Goal: Task Accomplishment & Management: Manage account settings

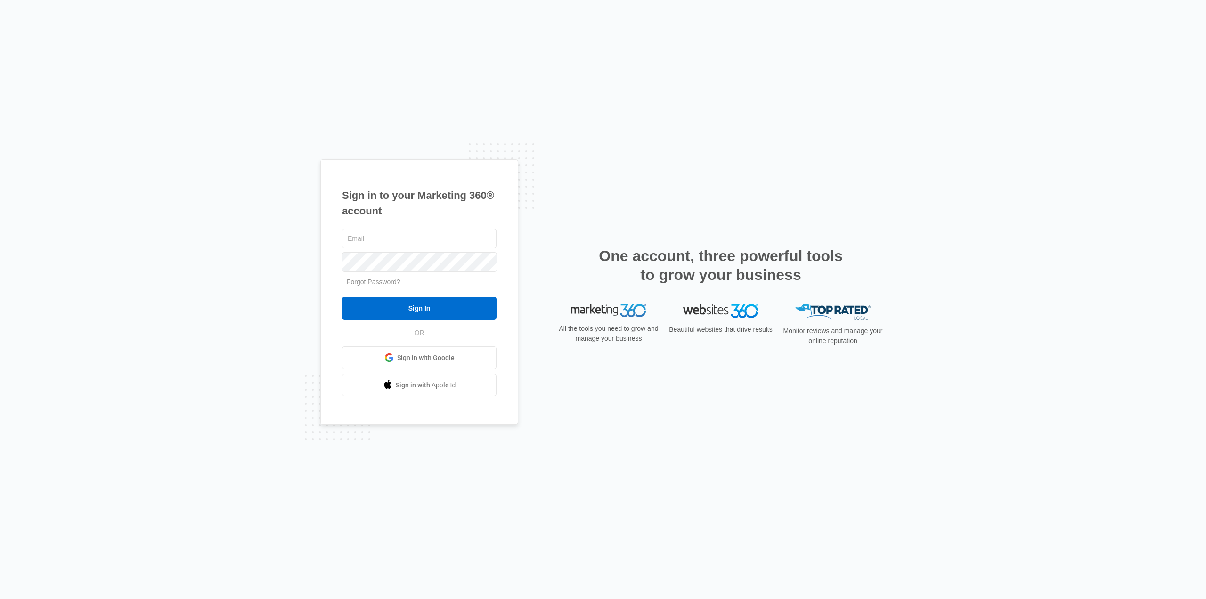
type input "steve@clearviewtc.com"
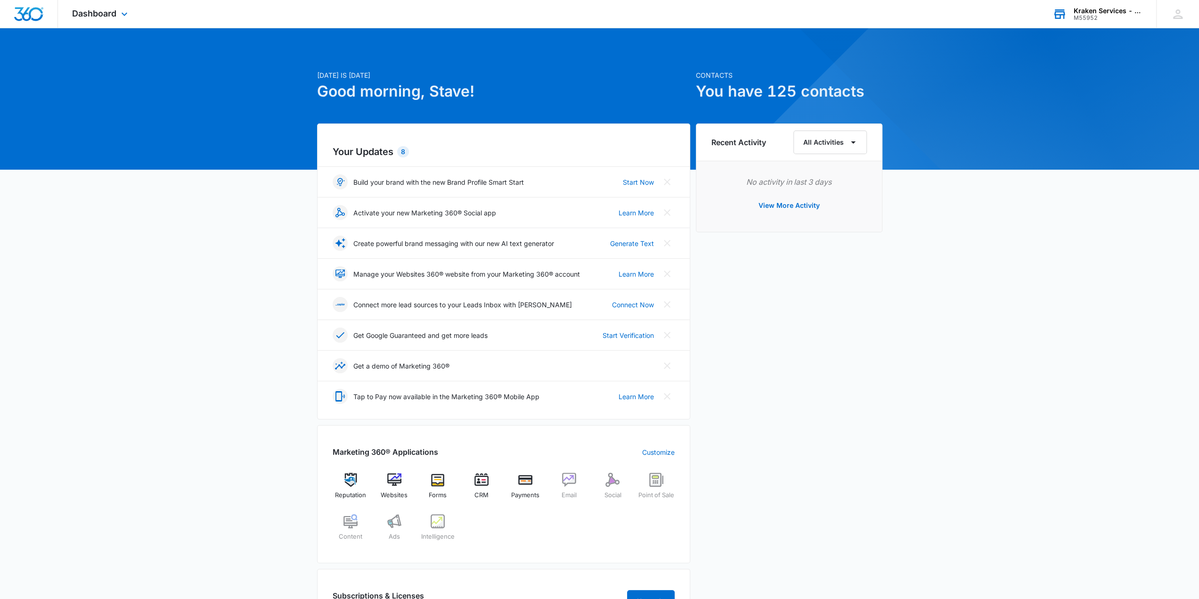
click at [1126, 15] on div "M55952" at bounding box center [1108, 18] width 69 height 7
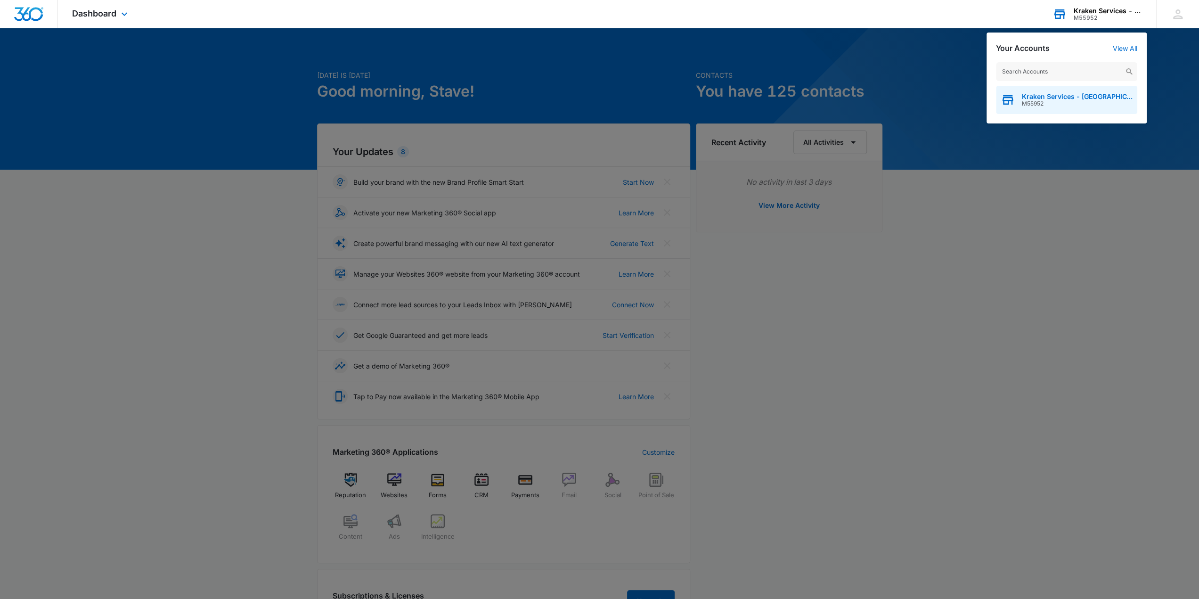
click at [1069, 97] on span "Kraken Services - [GEOGRAPHIC_DATA]" at bounding box center [1077, 97] width 111 height 8
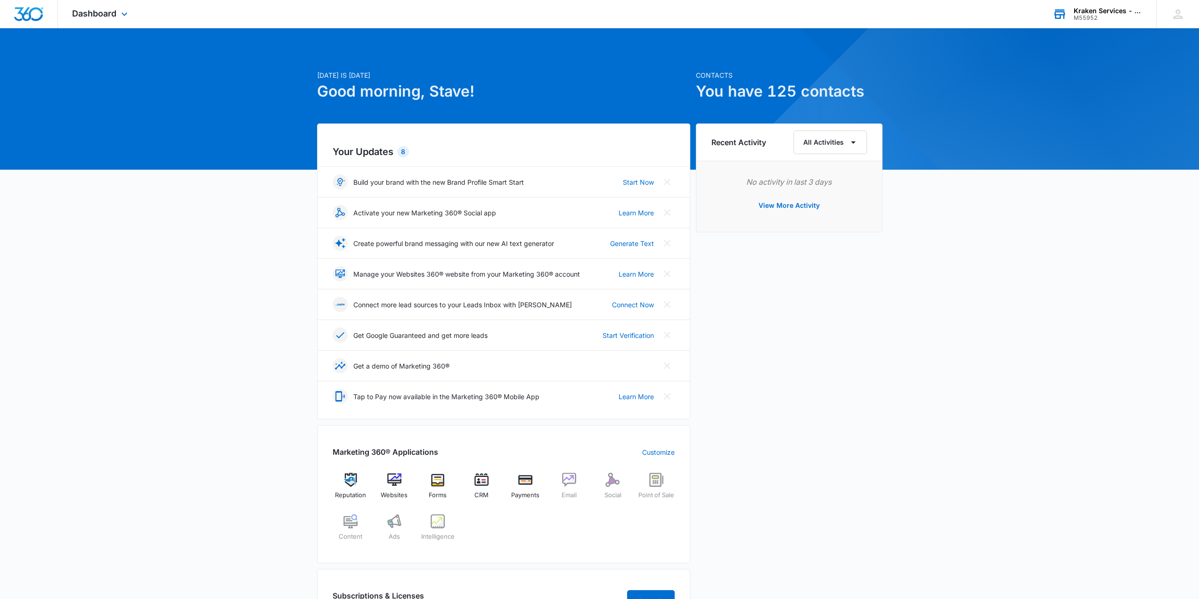
click at [1124, 9] on div "Kraken Services - [GEOGRAPHIC_DATA]" at bounding box center [1108, 11] width 69 height 8
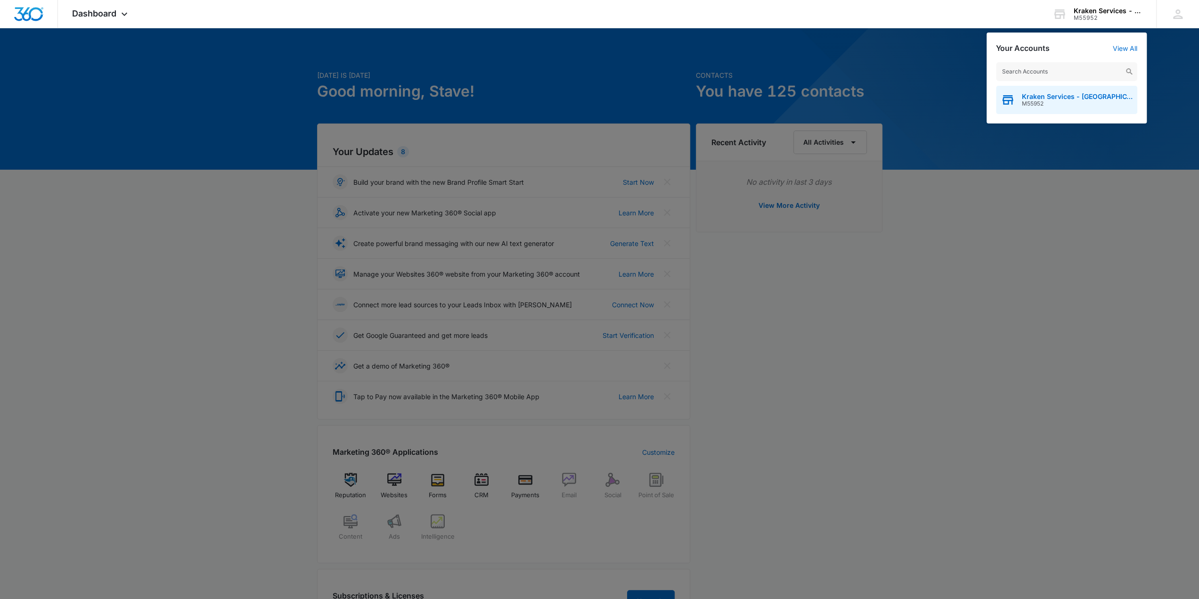
click at [1061, 101] on span "M55952" at bounding box center [1077, 103] width 111 height 7
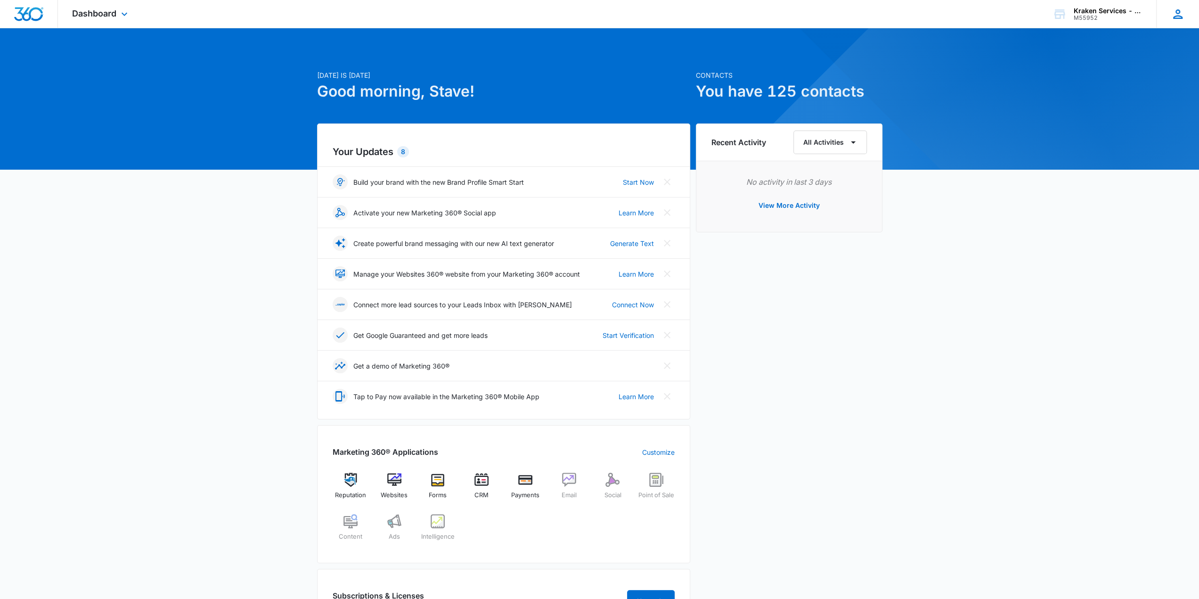
click at [1174, 15] on icon at bounding box center [1178, 14] width 14 height 14
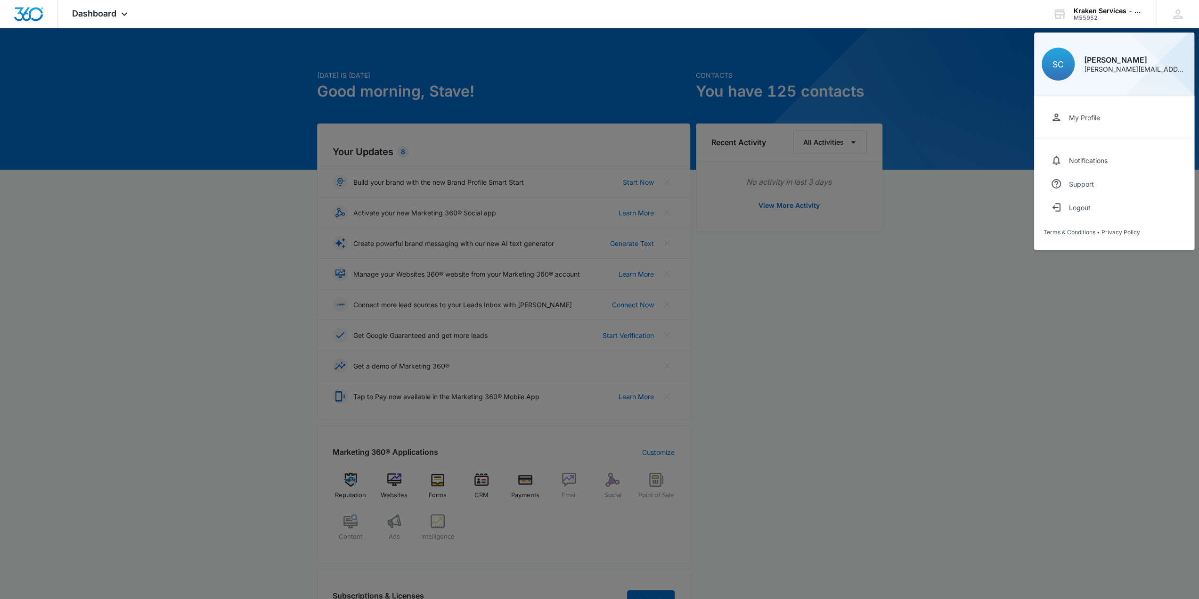
click at [156, 197] on div at bounding box center [599, 299] width 1199 height 599
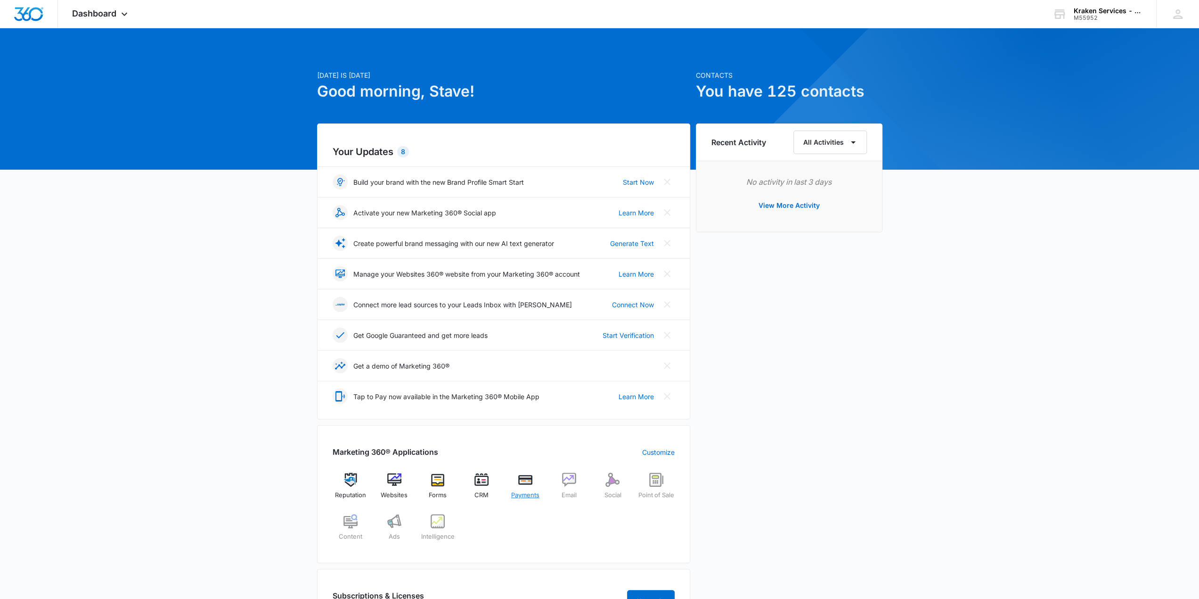
click at [520, 478] on img at bounding box center [525, 480] width 14 height 14
click at [393, 480] on img at bounding box center [394, 480] width 14 height 14
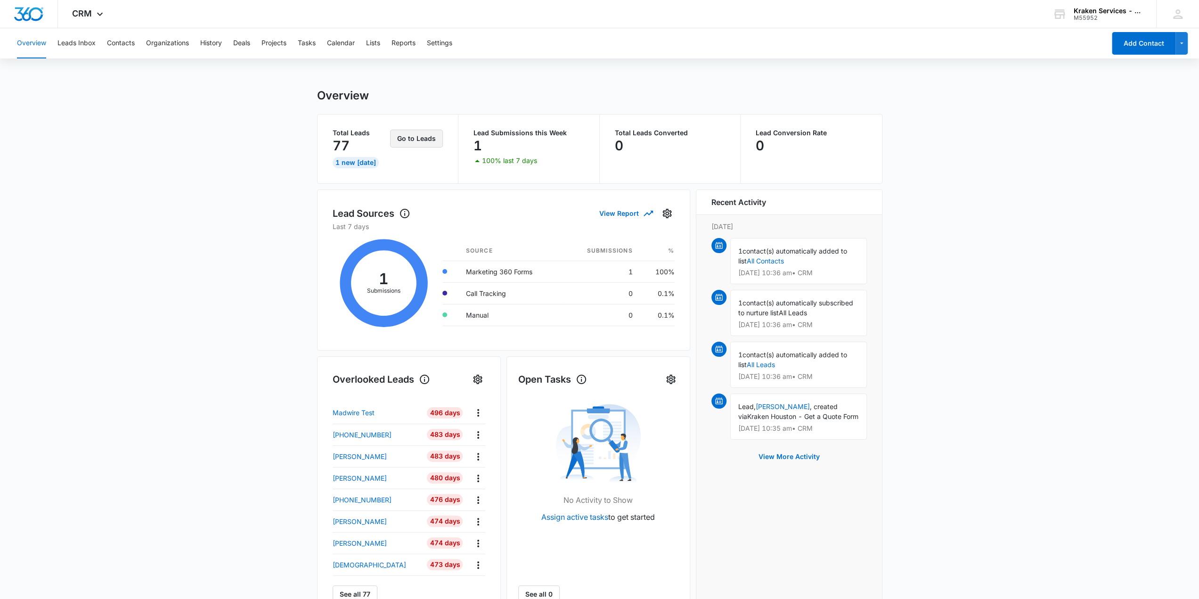
click at [422, 138] on button "Go to Leads" at bounding box center [416, 139] width 53 height 18
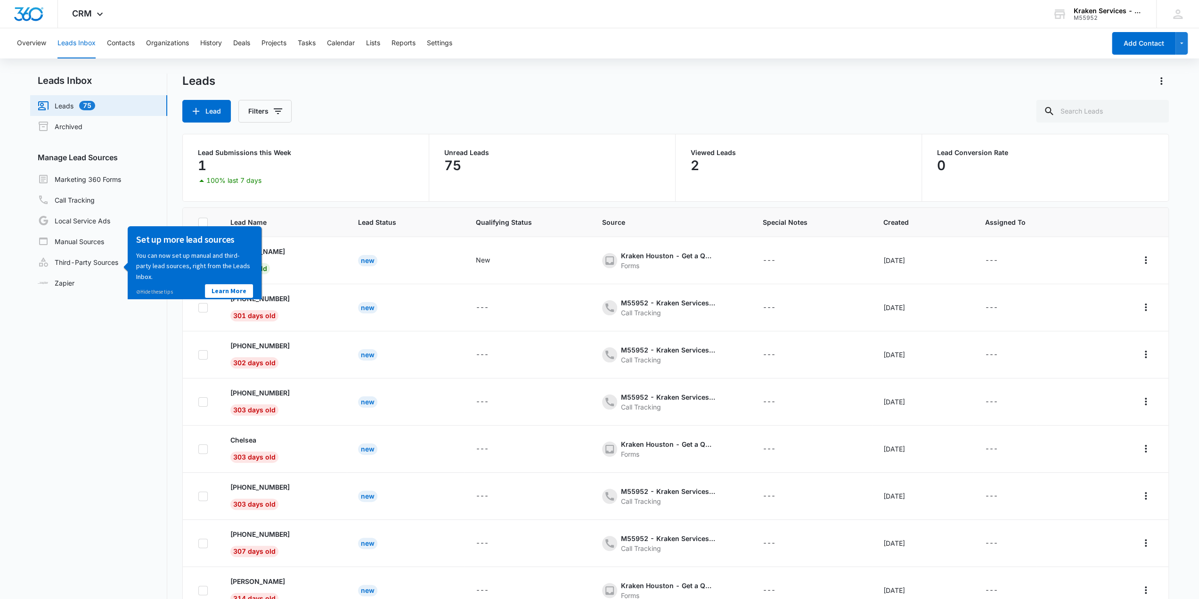
click at [138, 349] on nav "Leads Inbox Leads 75 Archived Manage Lead Sources Marketing 360 Forms Call Trac…" at bounding box center [98, 367] width 137 height 587
click at [234, 291] on link "Learn More" at bounding box center [229, 291] width 48 height 14
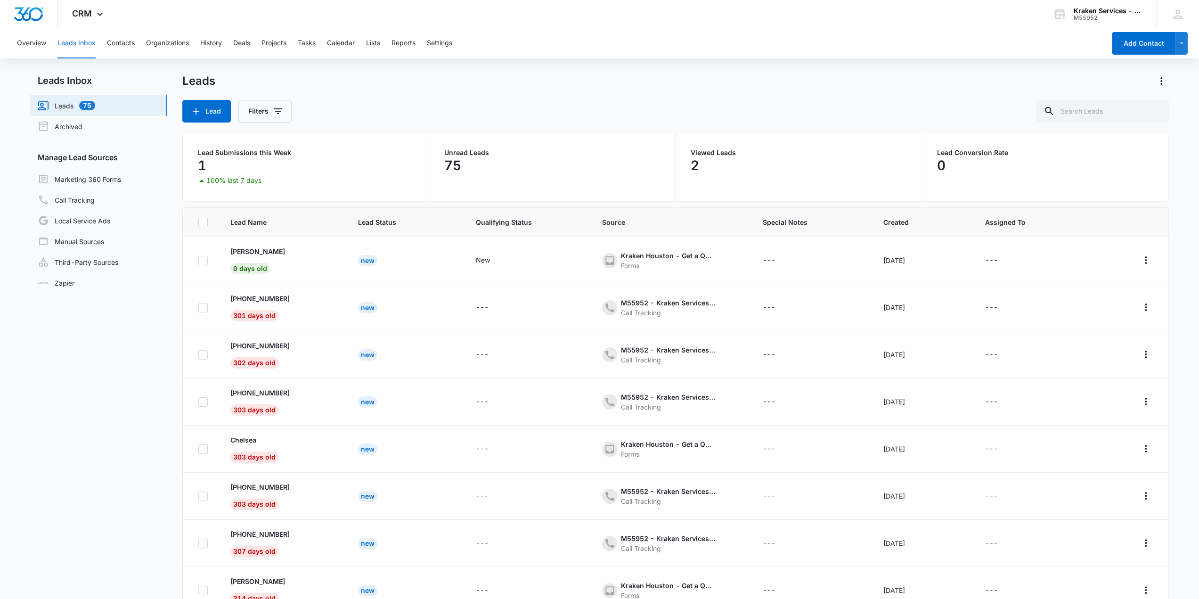
click at [449, 162] on p "75" at bounding box center [452, 165] width 17 height 15
click at [257, 109] on button "Filters" at bounding box center [264, 111] width 53 height 23
click at [345, 98] on div "Leads Lead Filters Assigned To Lead Source Lead Status Organization Custom Filt…" at bounding box center [675, 98] width 987 height 49
click at [94, 179] on link "Marketing 360 Forms" at bounding box center [79, 178] width 83 height 11
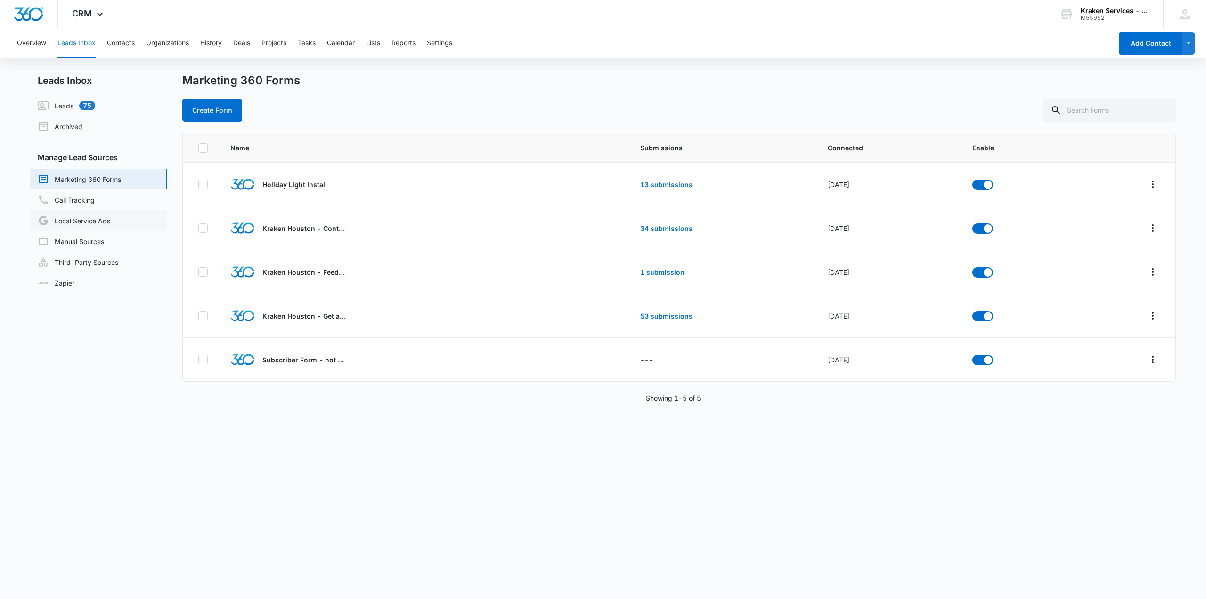
click at [88, 223] on link "Local Service Ads" at bounding box center [74, 220] width 73 height 11
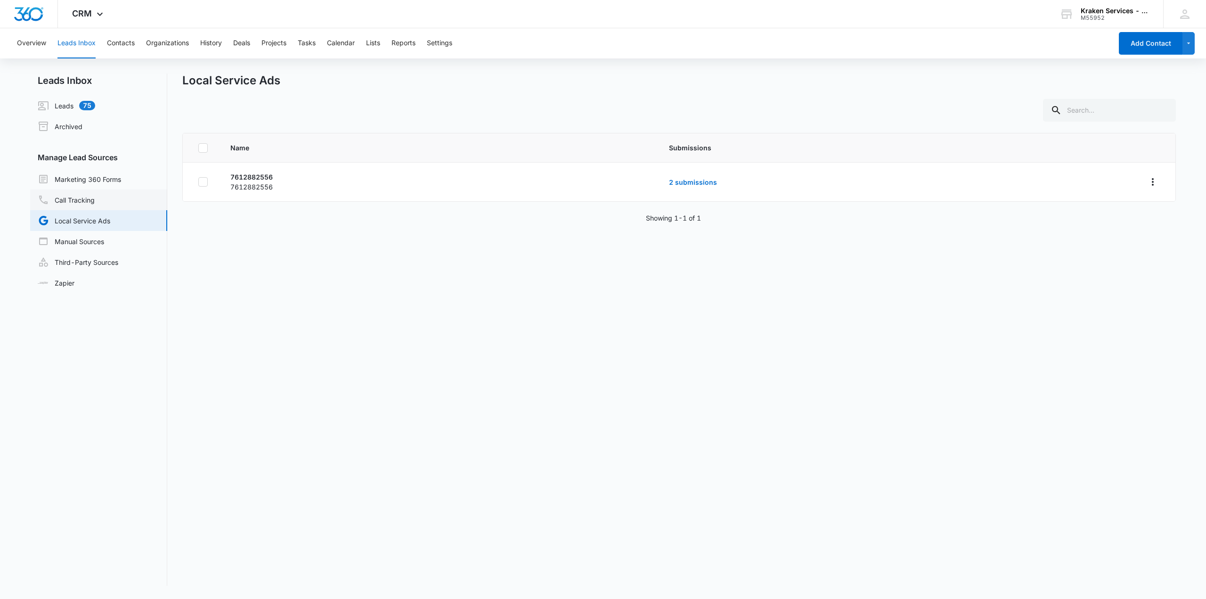
click at [78, 203] on link "Call Tracking" at bounding box center [66, 199] width 57 height 11
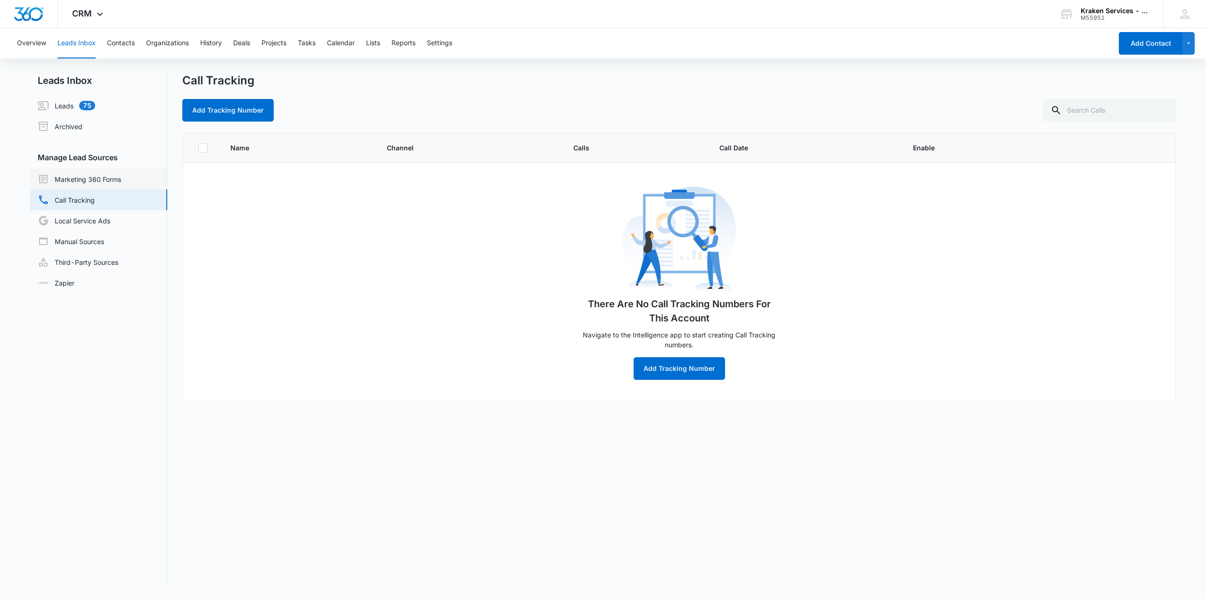
click at [85, 177] on link "Marketing 360 Forms" at bounding box center [79, 178] width 83 height 11
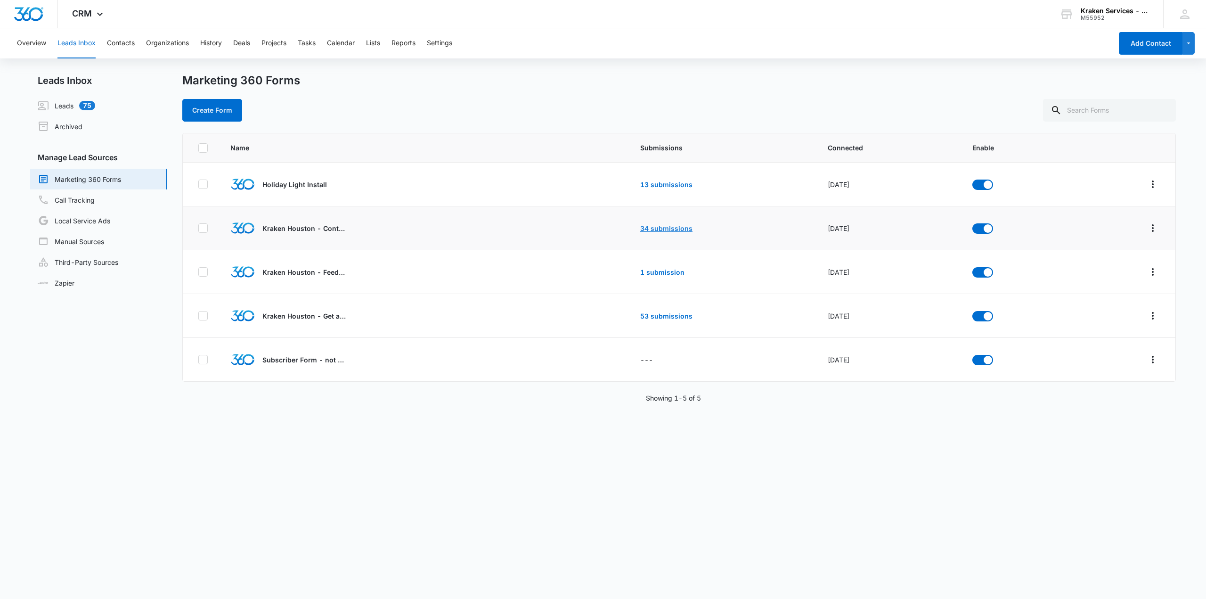
click at [662, 229] on link "34 submissions" at bounding box center [666, 228] width 52 height 8
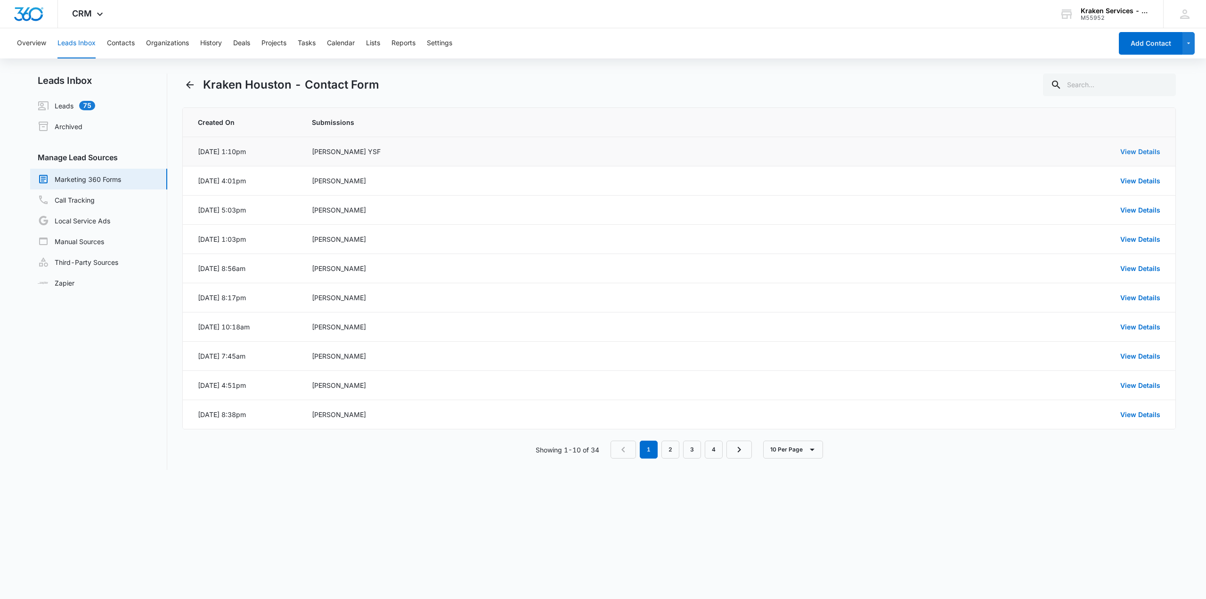
click at [1149, 149] on link "View Details" at bounding box center [1141, 152] width 40 height 8
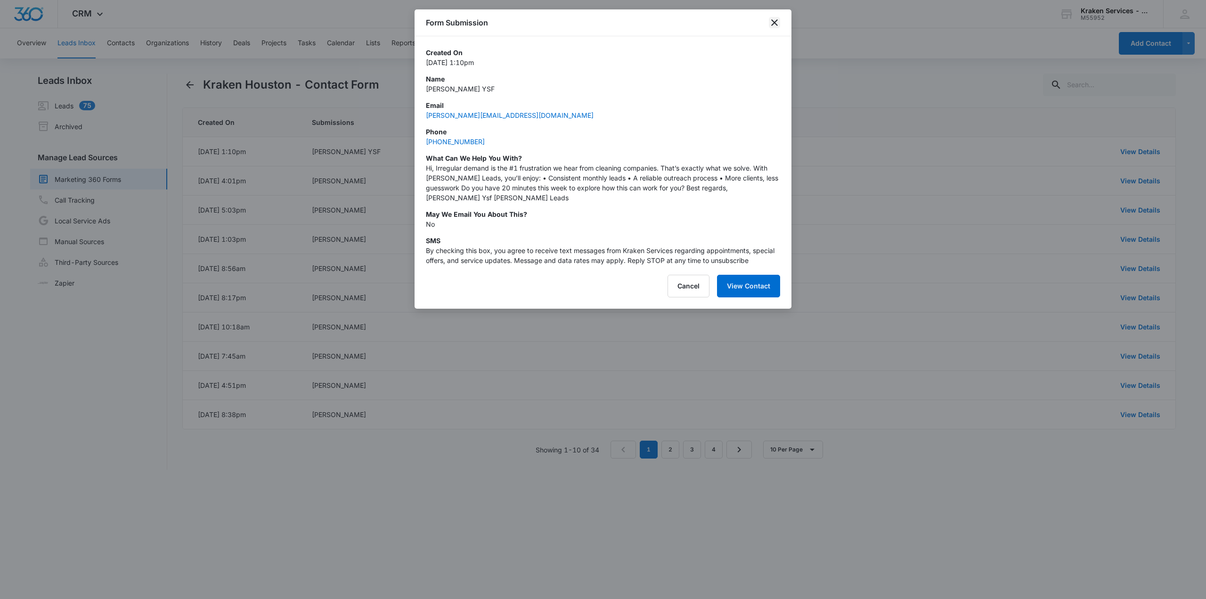
click at [773, 23] on icon "close" at bounding box center [774, 22] width 11 height 11
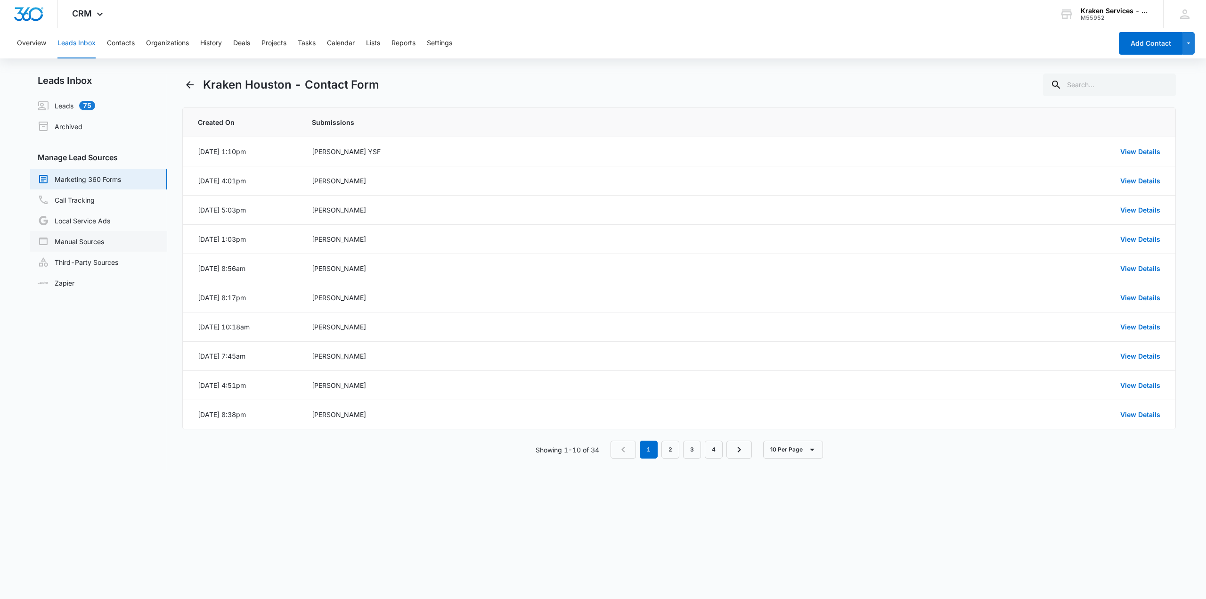
click at [90, 243] on link "Manual Sources" at bounding box center [71, 241] width 66 height 11
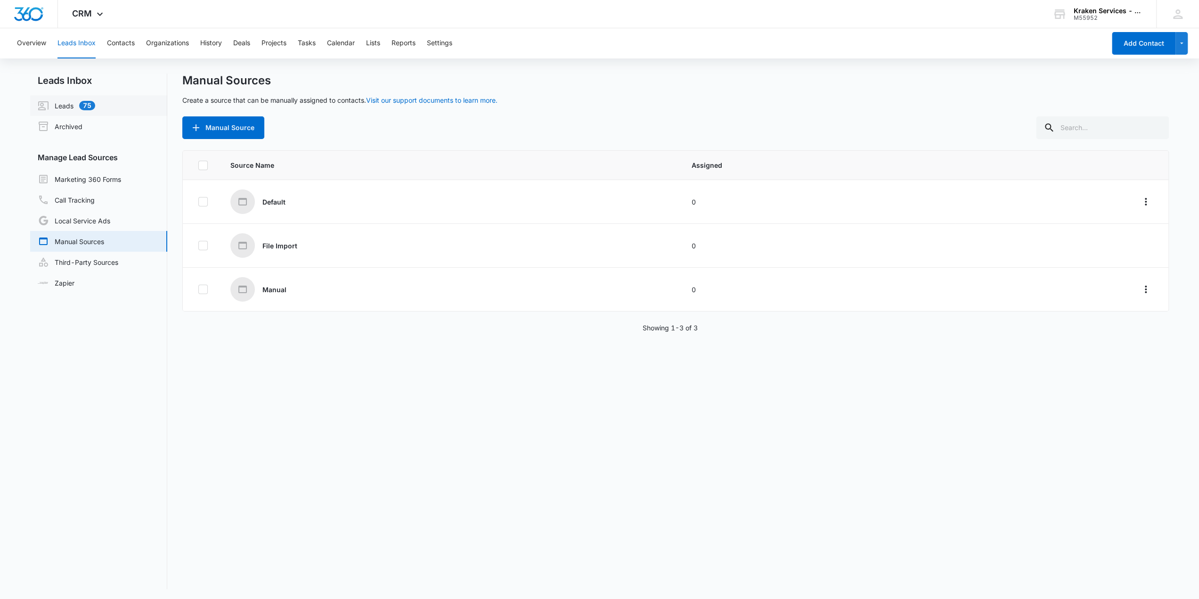
click at [63, 106] on link "Leads 75" at bounding box center [66, 105] width 57 height 11
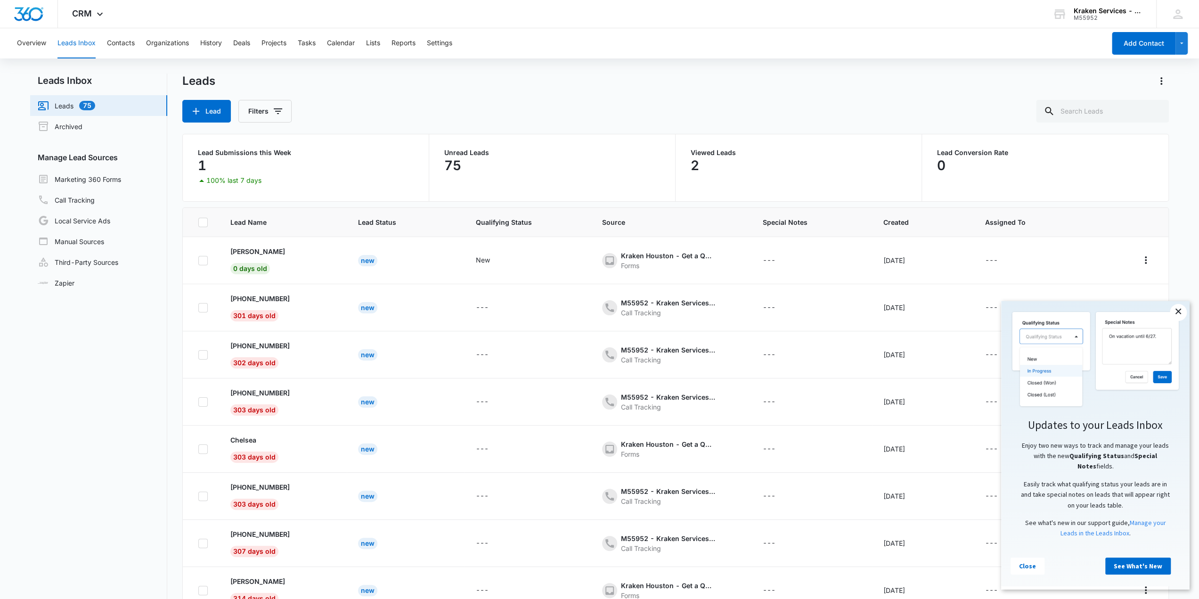
click at [1179, 311] on link "×" at bounding box center [1178, 312] width 17 height 17
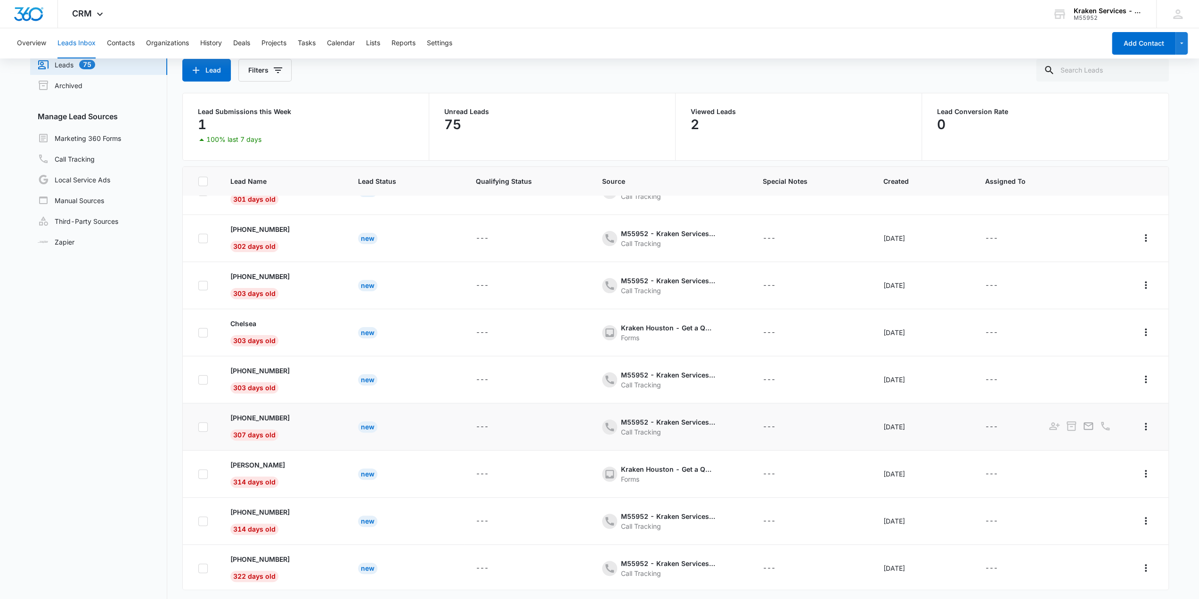
scroll to position [72, 0]
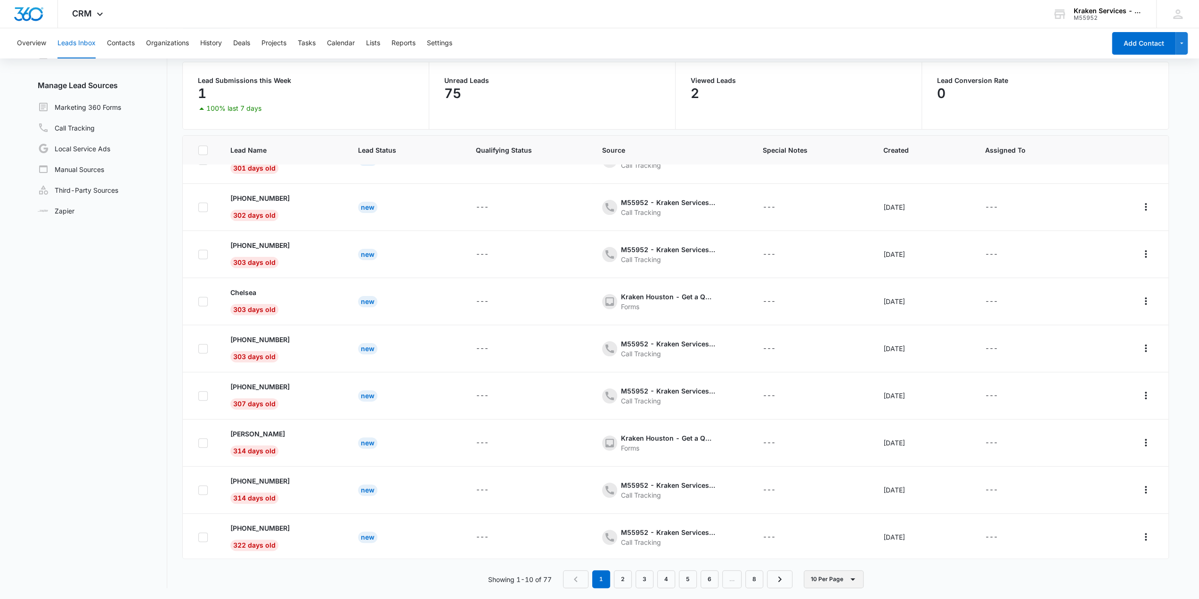
click at [856, 576] on icon "button" at bounding box center [852, 579] width 11 height 11
click at [838, 554] on div "50 Per Page" at bounding box center [835, 551] width 39 height 7
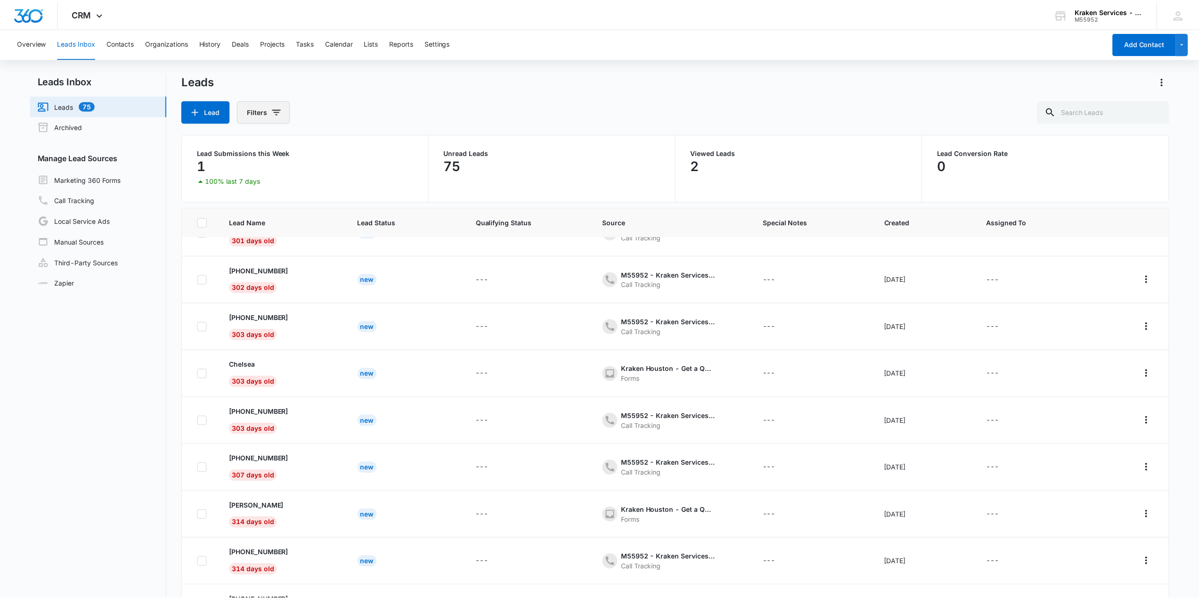
scroll to position [0, 0]
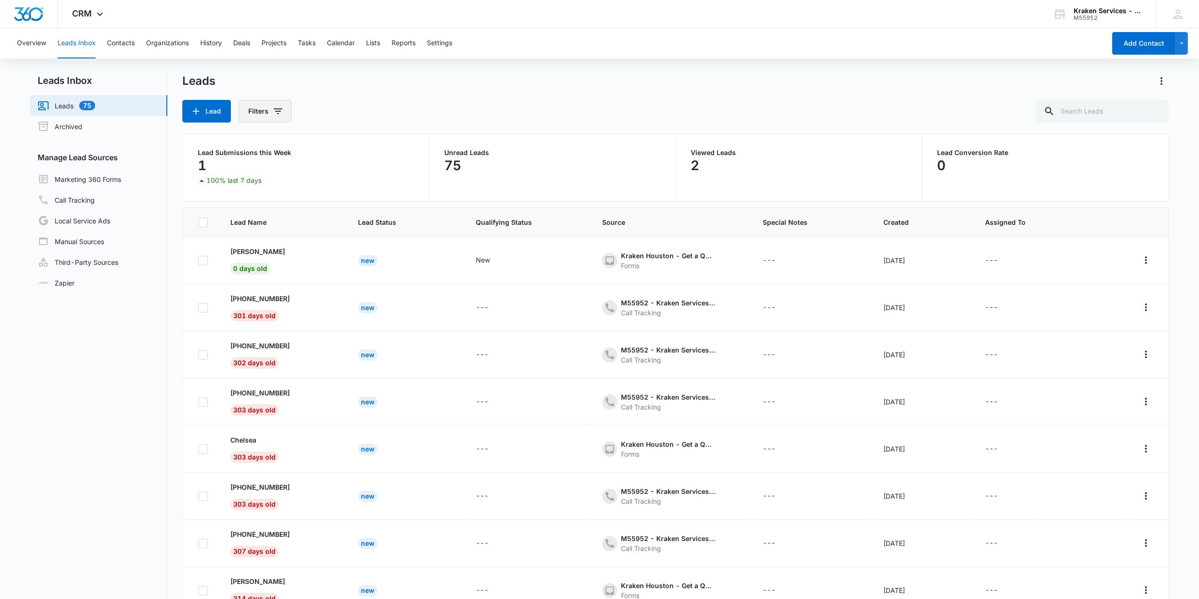
click at [274, 110] on icon "Filters" at bounding box center [277, 111] width 11 height 11
click at [348, 176] on button "Show Lead Source filters" at bounding box center [350, 170] width 15 height 15
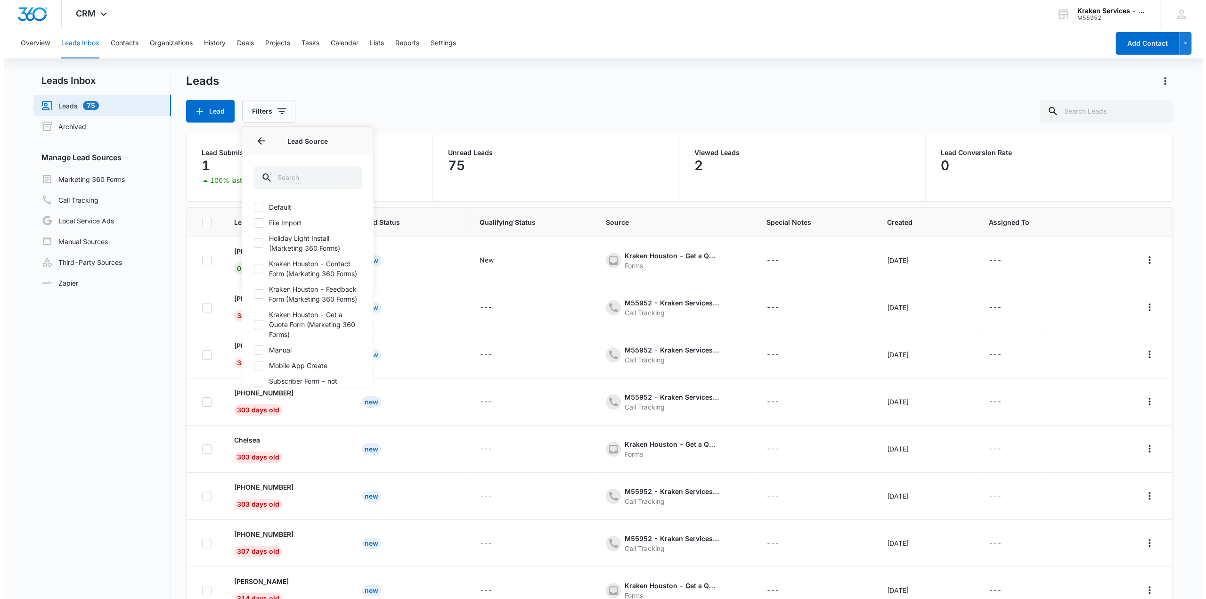
scroll to position [47, 0]
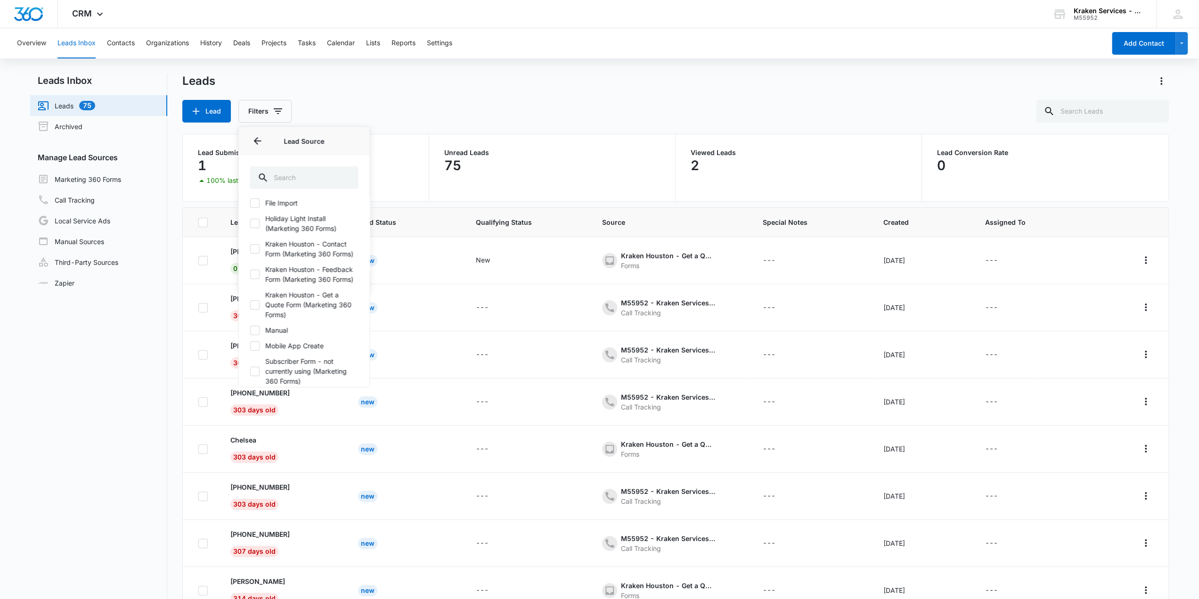
click at [254, 253] on icon at bounding box center [255, 249] width 8 height 8
click at [250, 249] on input "Kraken Houston - Contact Form (Marketing 360 Forms)" at bounding box center [250, 249] width 0 height 0
checkbox input "true"
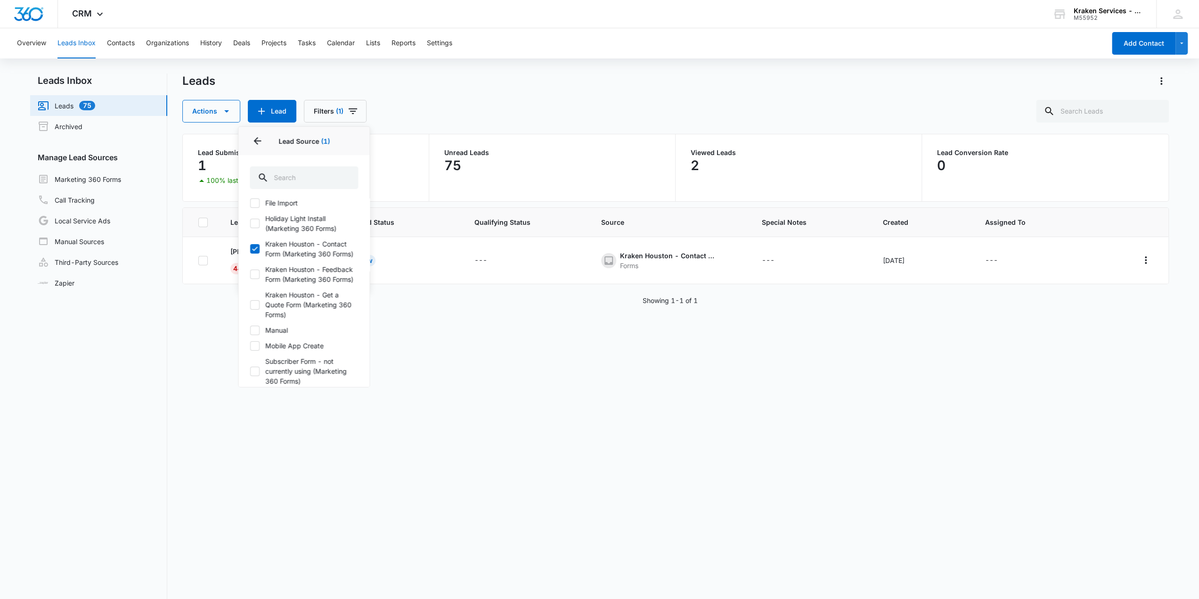
click at [255, 279] on icon at bounding box center [255, 274] width 8 height 8
click at [250, 275] on input "Kraken Houston - Feedback Form (Marketing 360 Forms)" at bounding box center [250, 274] width 0 height 0
checkbox input "true"
click at [254, 307] on icon at bounding box center [255, 305] width 6 height 4
click at [250, 305] on input "Kraken Houston - Get a Quote Form (Marketing 360 Forms)" at bounding box center [250, 304] width 0 height 0
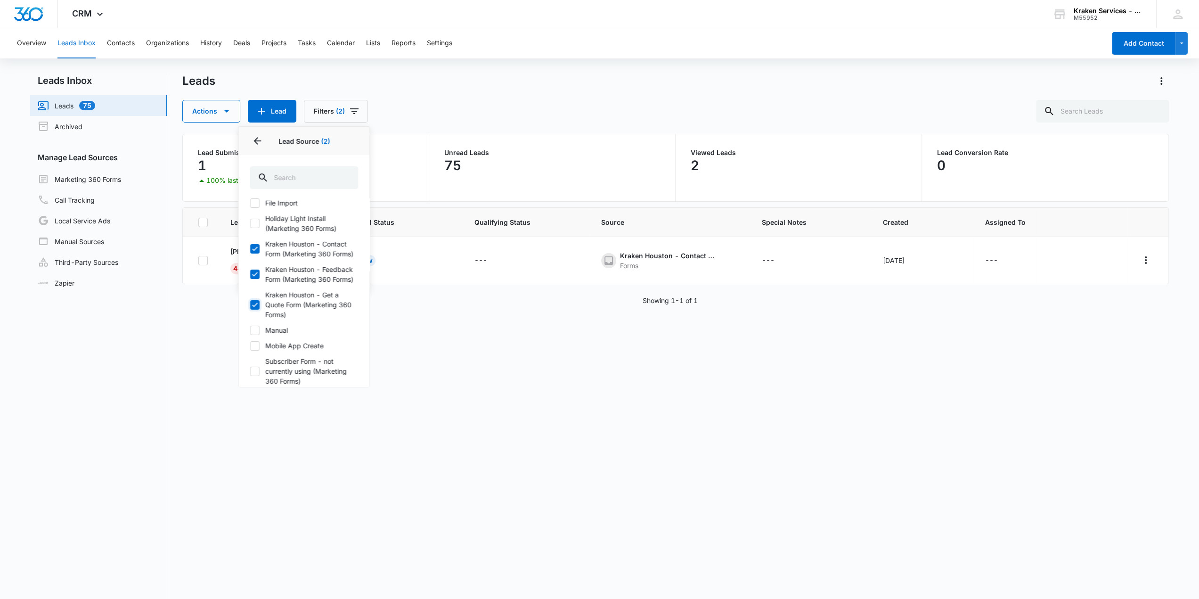
checkbox input "true"
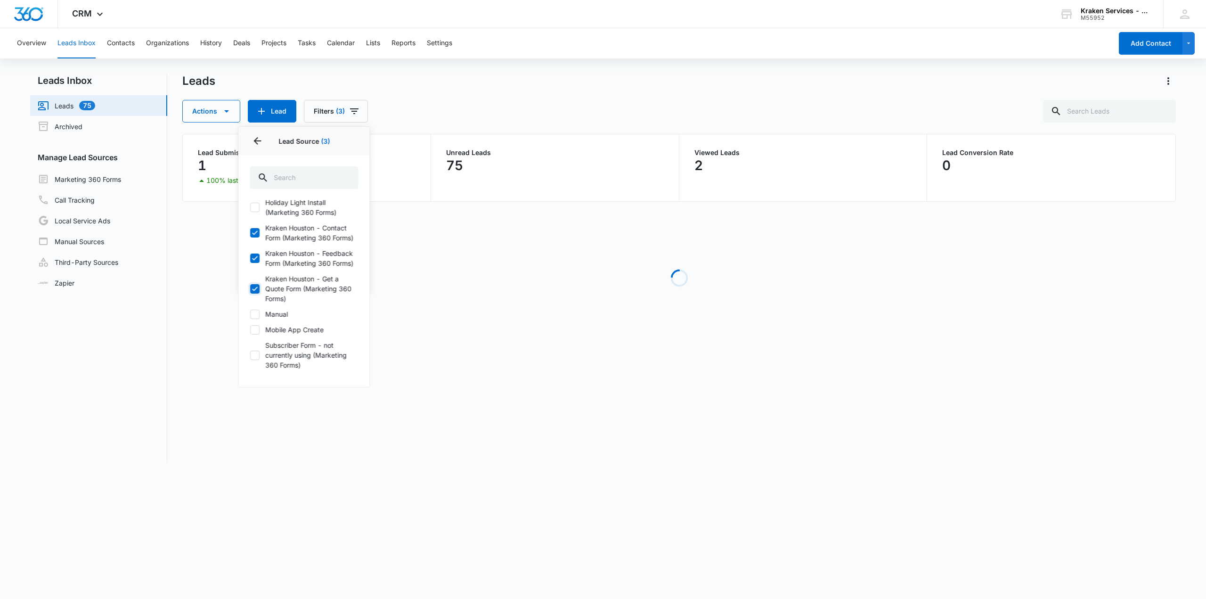
scroll to position [83, 0]
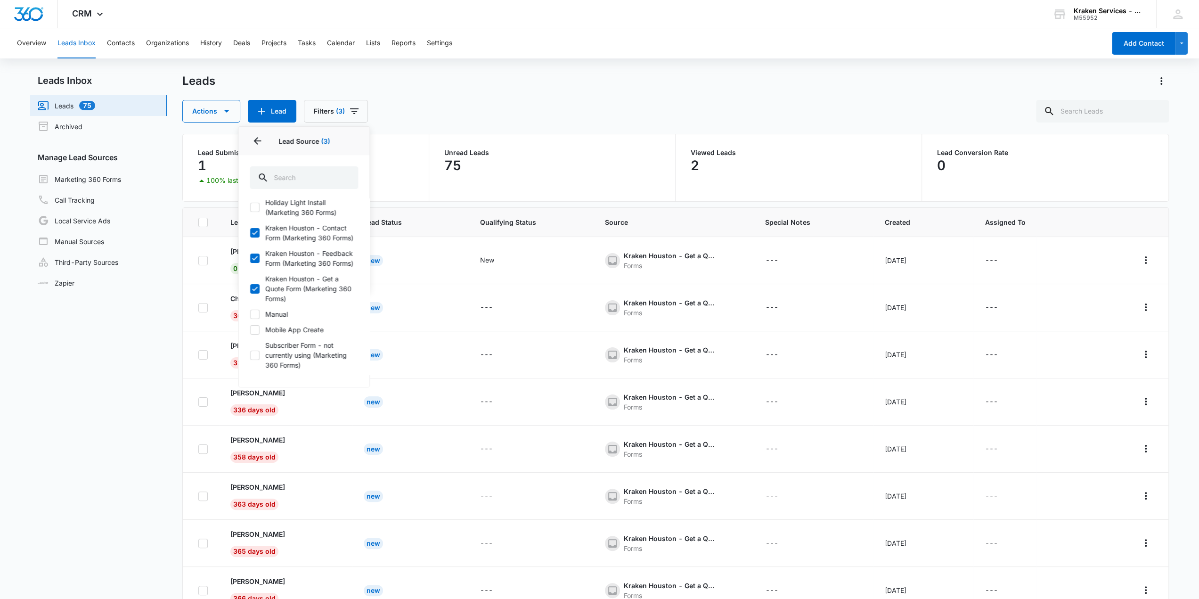
click at [253, 357] on icon at bounding box center [255, 355] width 8 height 8
click at [250, 355] on input "Subscriber Form - not currently using (Marketing 360 Forms)" at bounding box center [250, 355] width 0 height 0
checkbox input "true"
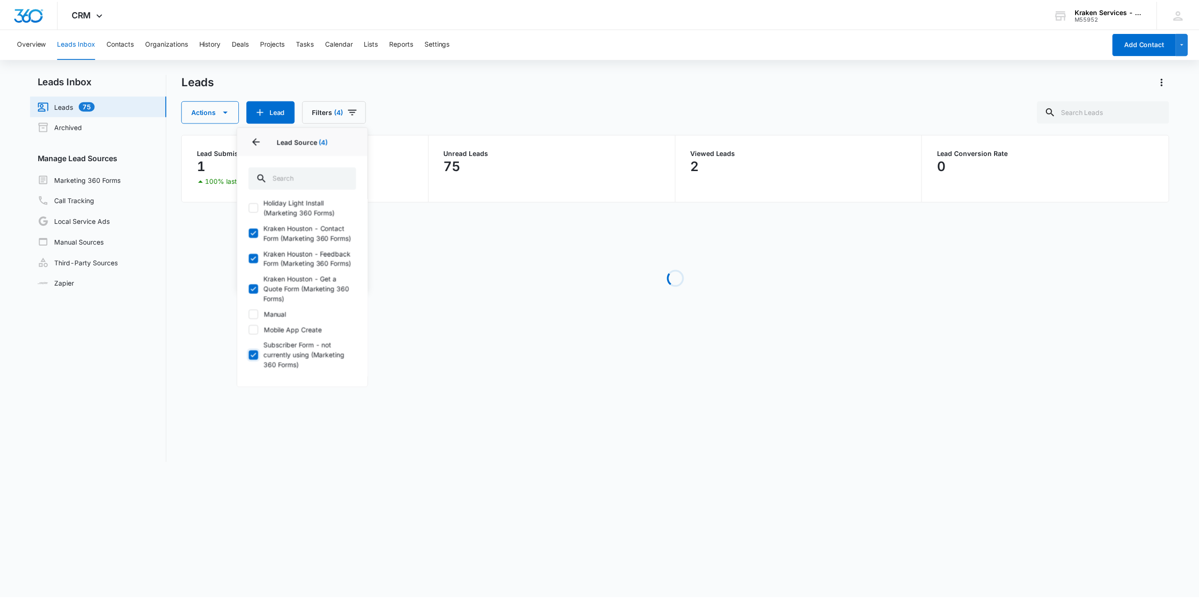
scroll to position [0, 0]
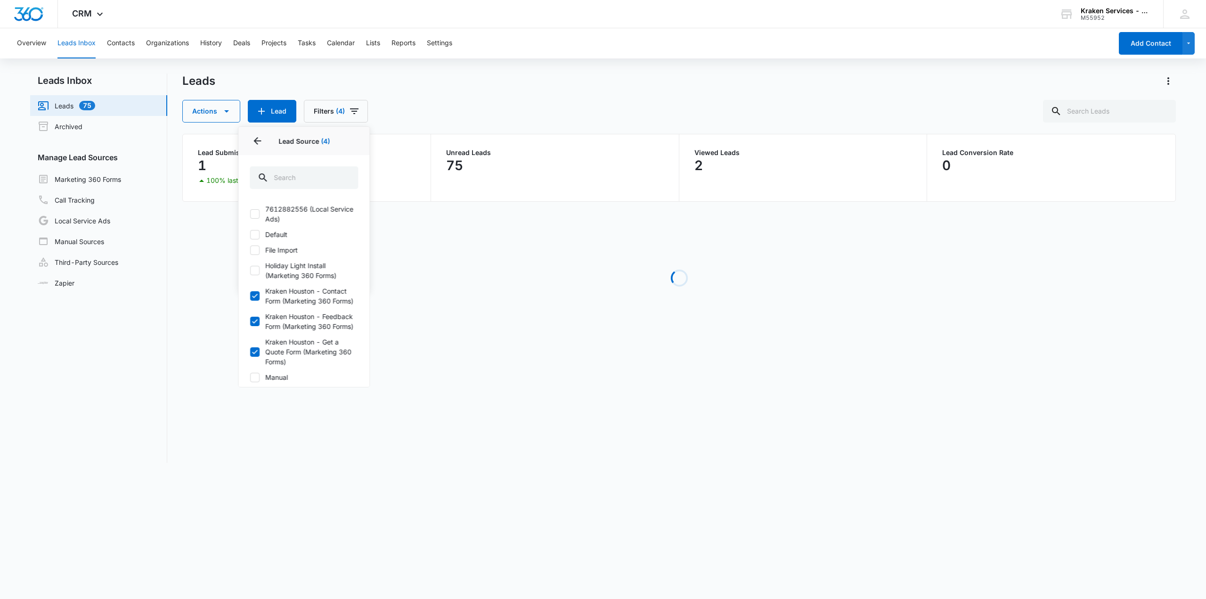
click at [251, 213] on icon at bounding box center [255, 214] width 8 height 8
click at [250, 214] on input "7612882556 (Local Service Ads)" at bounding box center [250, 214] width 0 height 0
checkbox input "true"
click at [143, 329] on nav "Leads Inbox Leads 75 Archived Manage Lead Sources Marketing 360 Forms Call Trac…" at bounding box center [98, 268] width 137 height 389
